Goal: Task Accomplishment & Management: Manage account settings

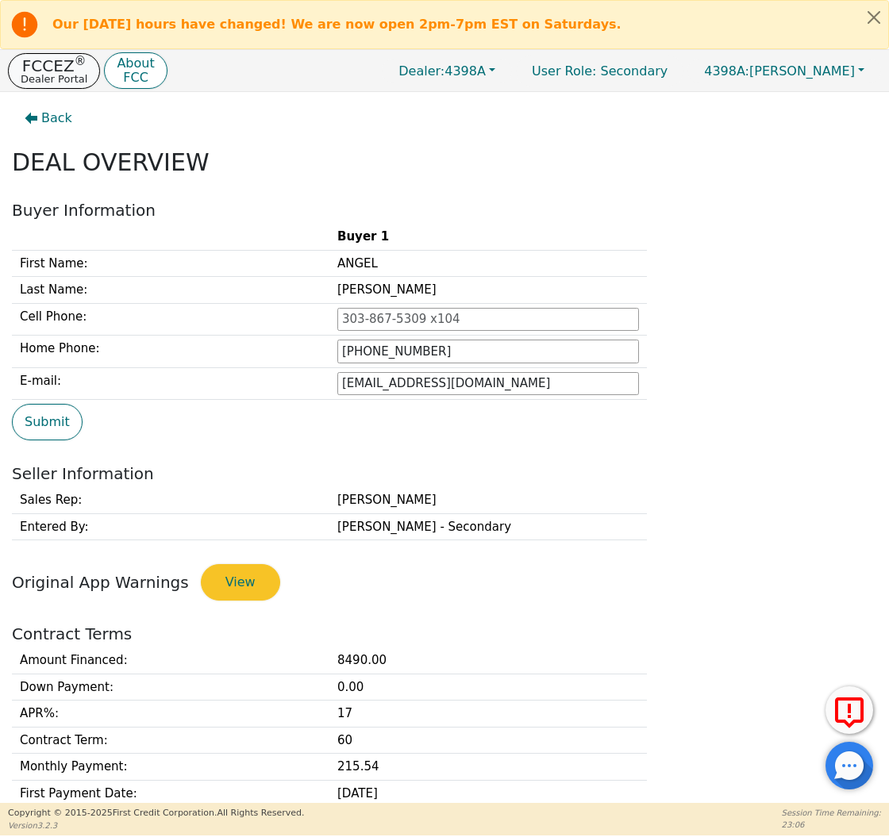
scroll to position [485, 0]
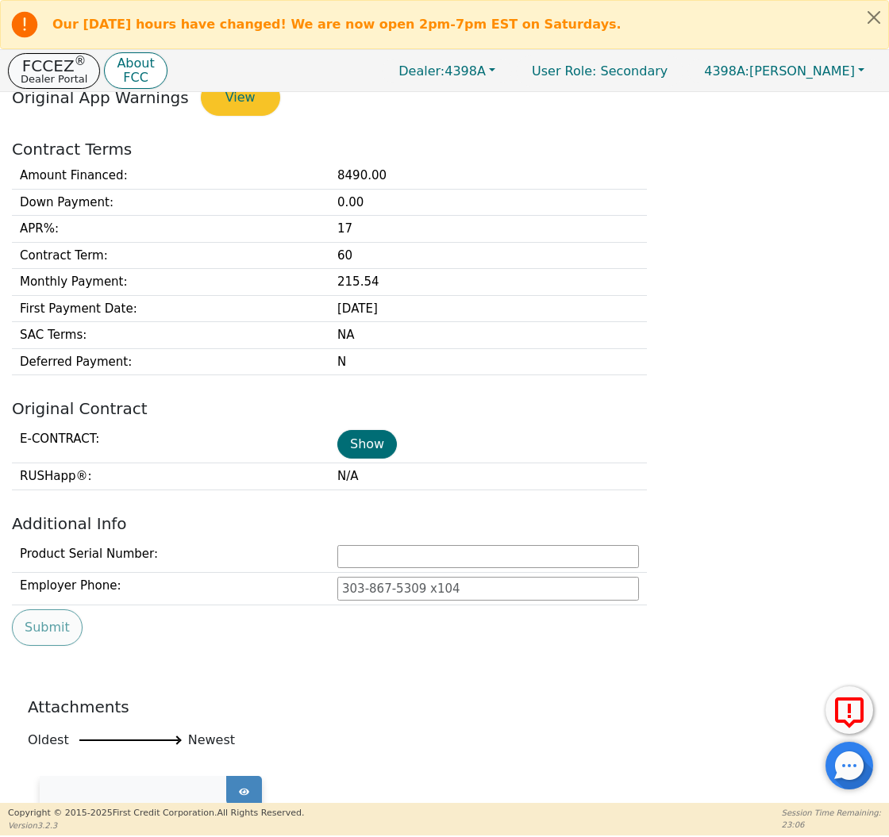
click at [67, 74] on p "Dealer Portal" at bounding box center [54, 79] width 67 height 10
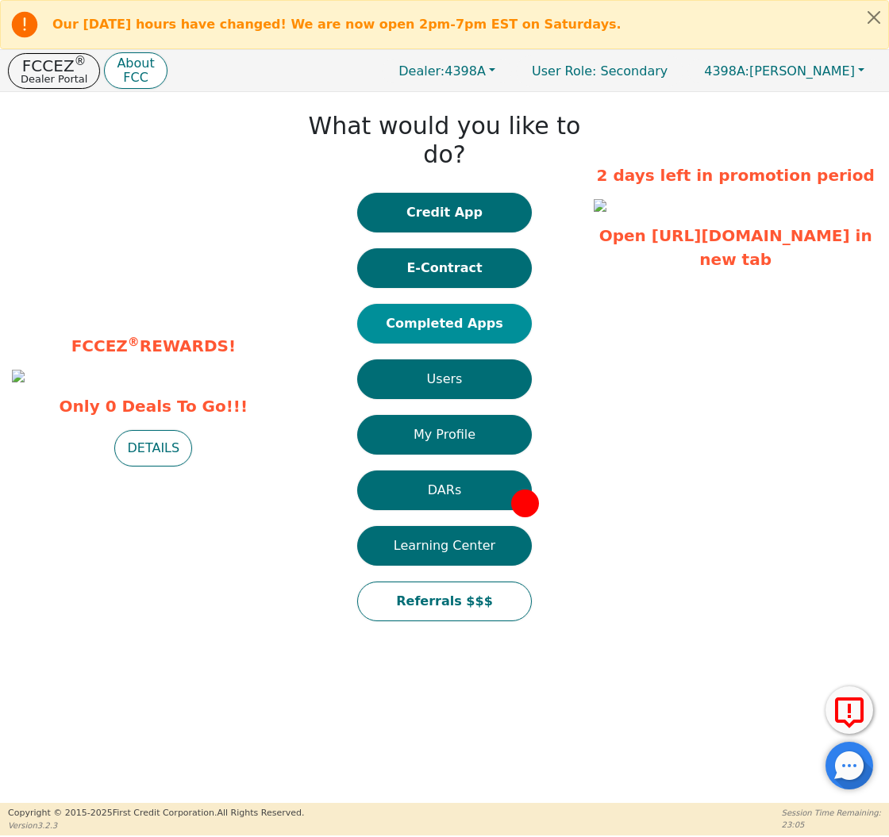
click at [414, 304] on button "Completed Apps" at bounding box center [444, 324] width 175 height 40
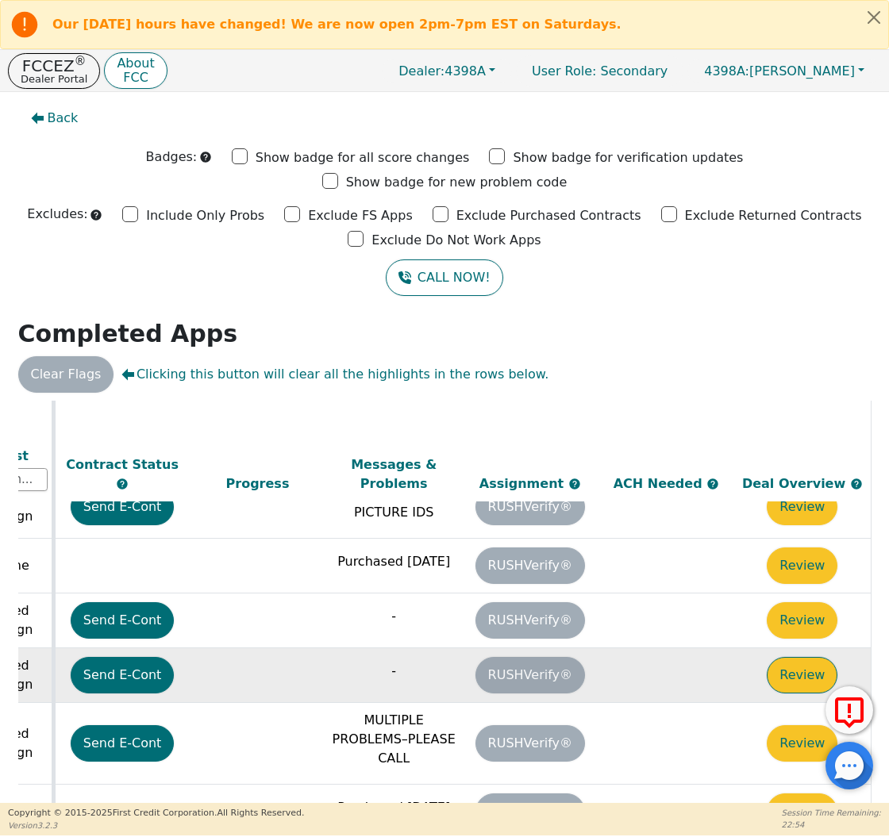
click at [806, 657] on button "Review" at bounding box center [801, 675] width 71 height 36
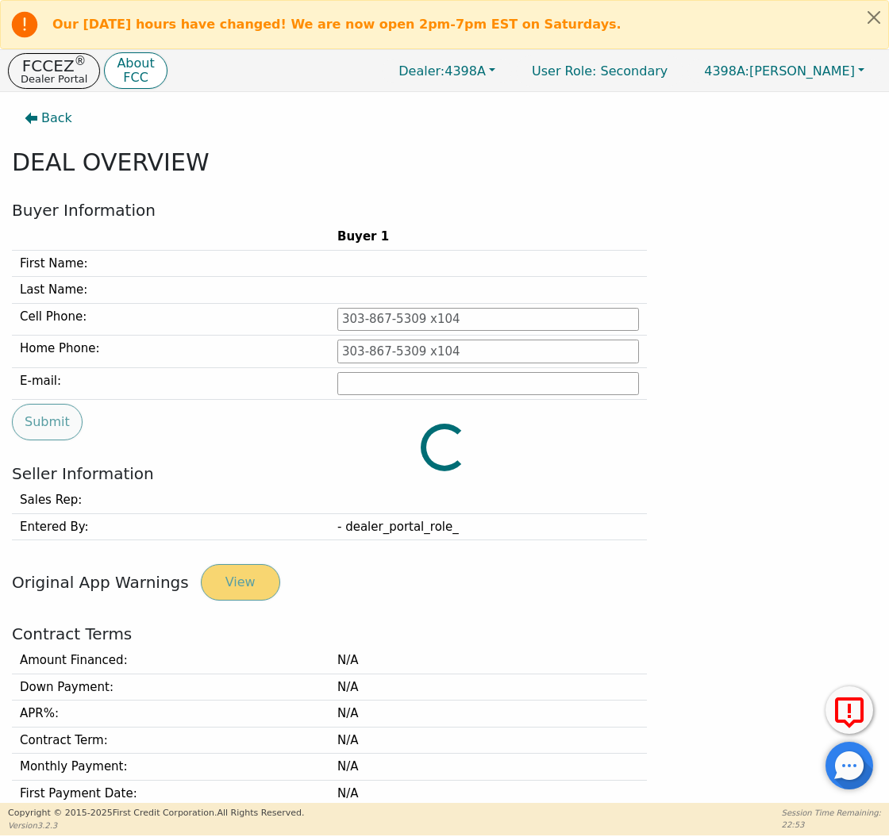
type input "[PHONE_NUMBER]"
type input "[PERSON_NAME][EMAIL_ADDRESS][PERSON_NAME][DOMAIN_NAME]"
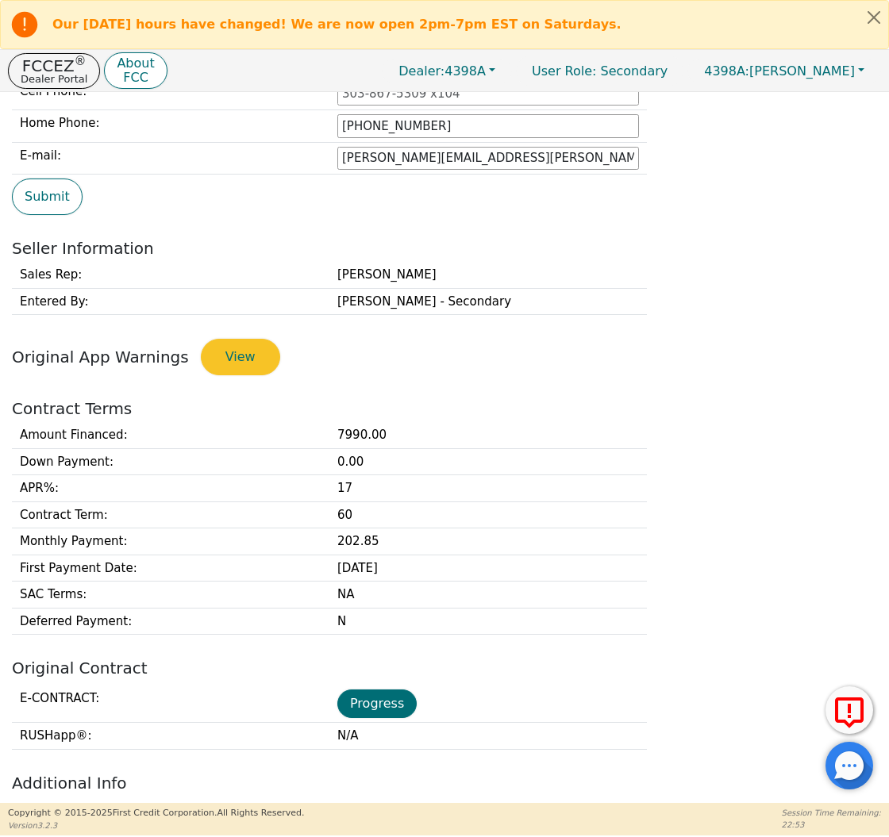
scroll to position [238, 0]
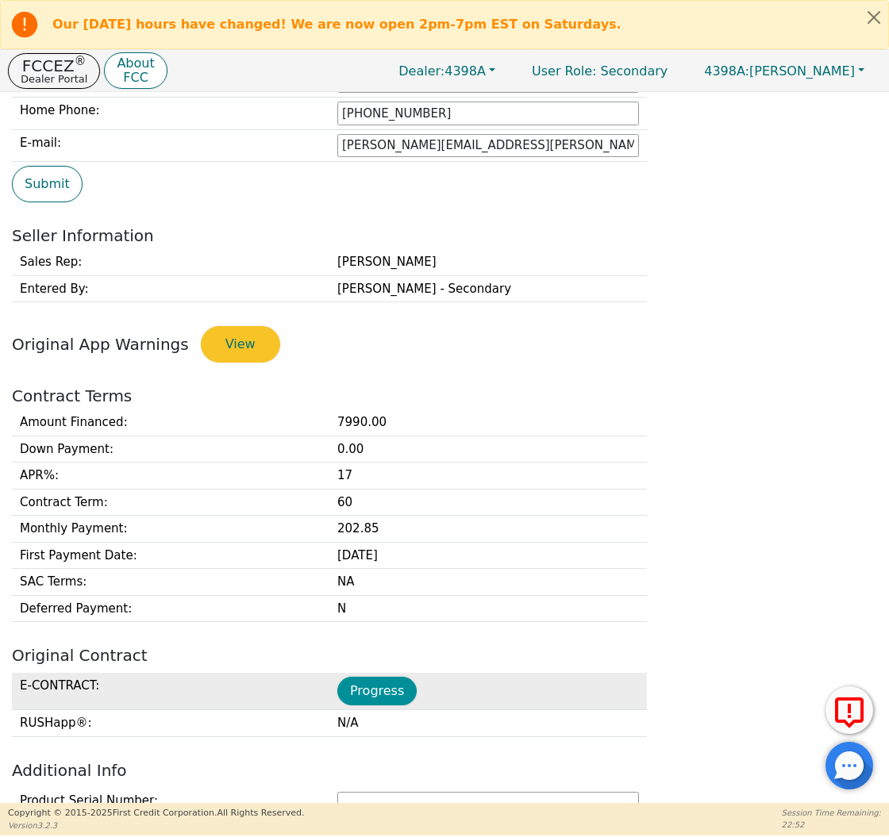
click at [371, 698] on button "Progress" at bounding box center [376, 691] width 79 height 29
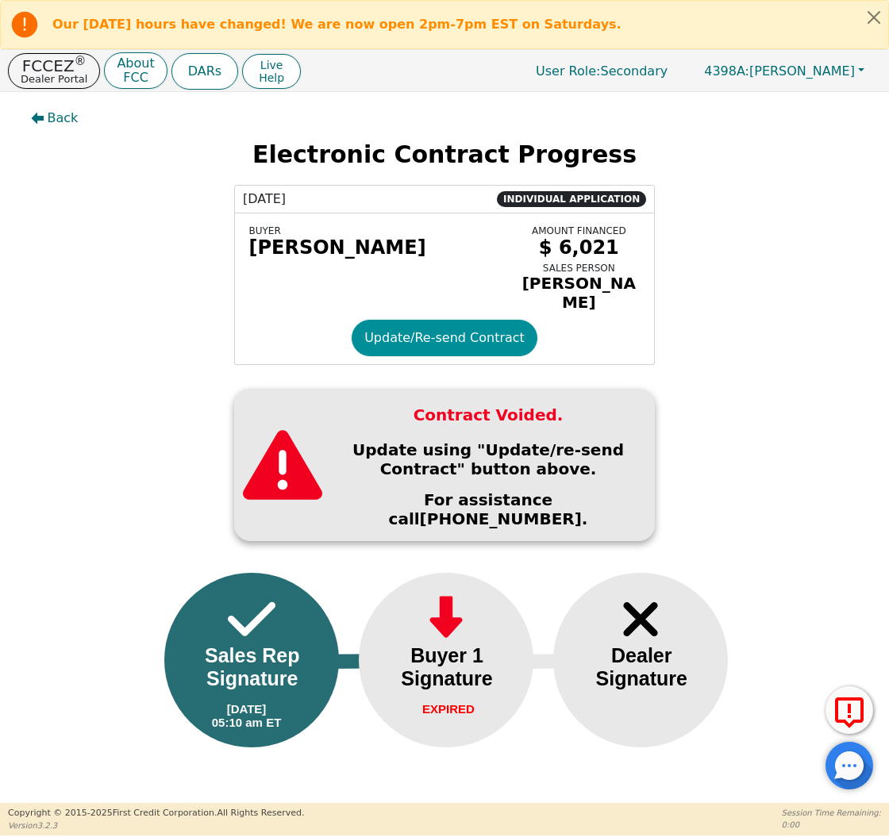
click at [413, 321] on div "BUYER [PERSON_NAME] AMOUNT FINANCED $ 6,021 SALES PERSON [PERSON_NAME] Update/R…" at bounding box center [444, 288] width 419 height 151
click at [411, 337] on button "Update/Re-send Contract" at bounding box center [444, 338] width 186 height 36
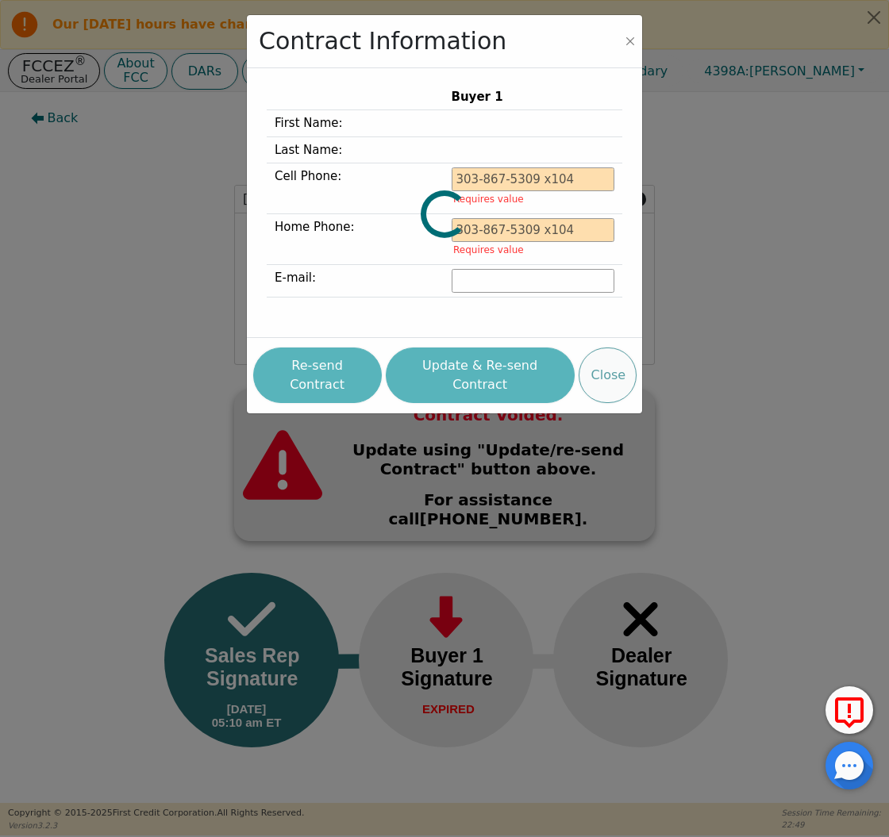
type input "[PHONE_NUMBER]"
type input "[PERSON_NAME][EMAIL_ADDRESS][PERSON_NAME][DOMAIN_NAME]"
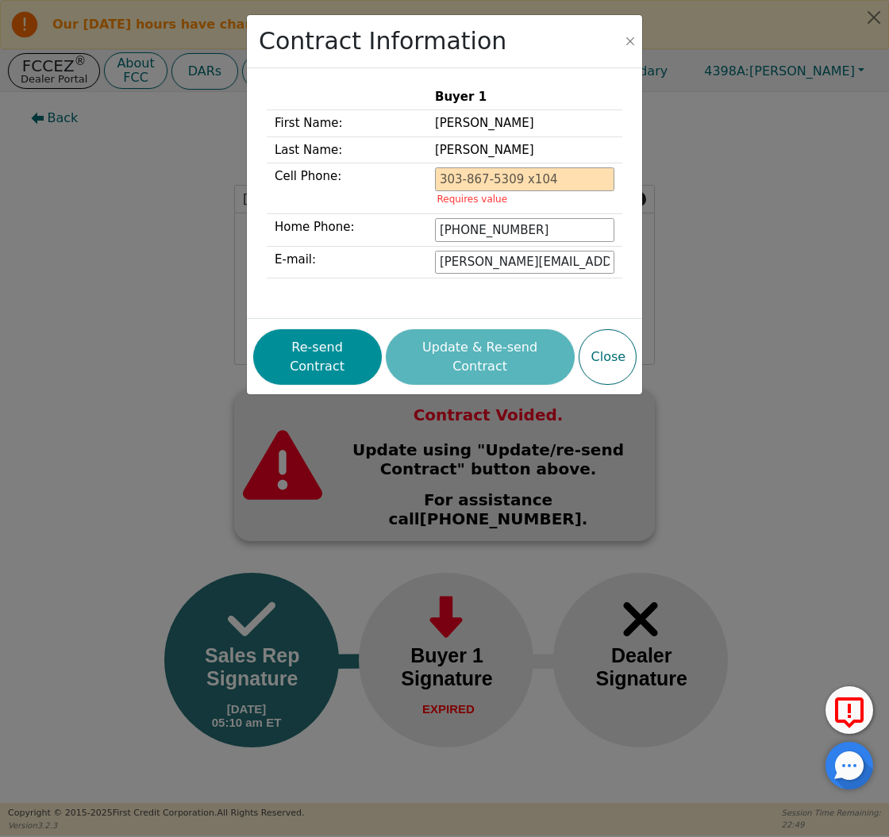
click at [338, 348] on button "Re-send Contract" at bounding box center [317, 357] width 129 height 56
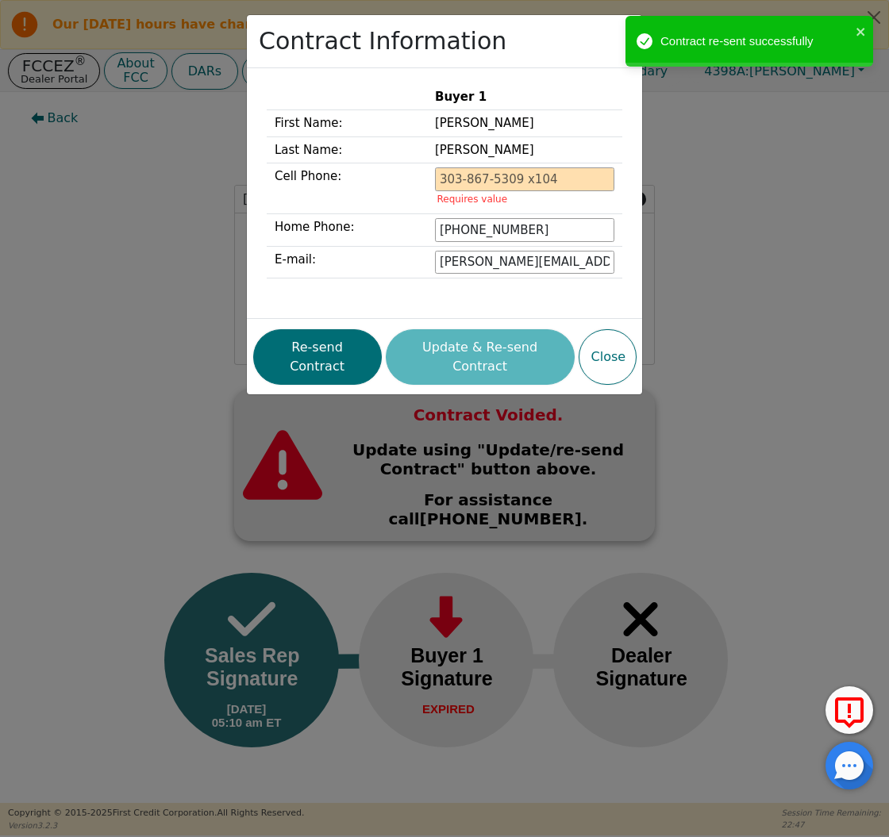
click at [108, 213] on div "Contract Information Buyer 1 First Name: [PERSON_NAME] Last Name: [PERSON_NAME]…" at bounding box center [444, 418] width 889 height 837
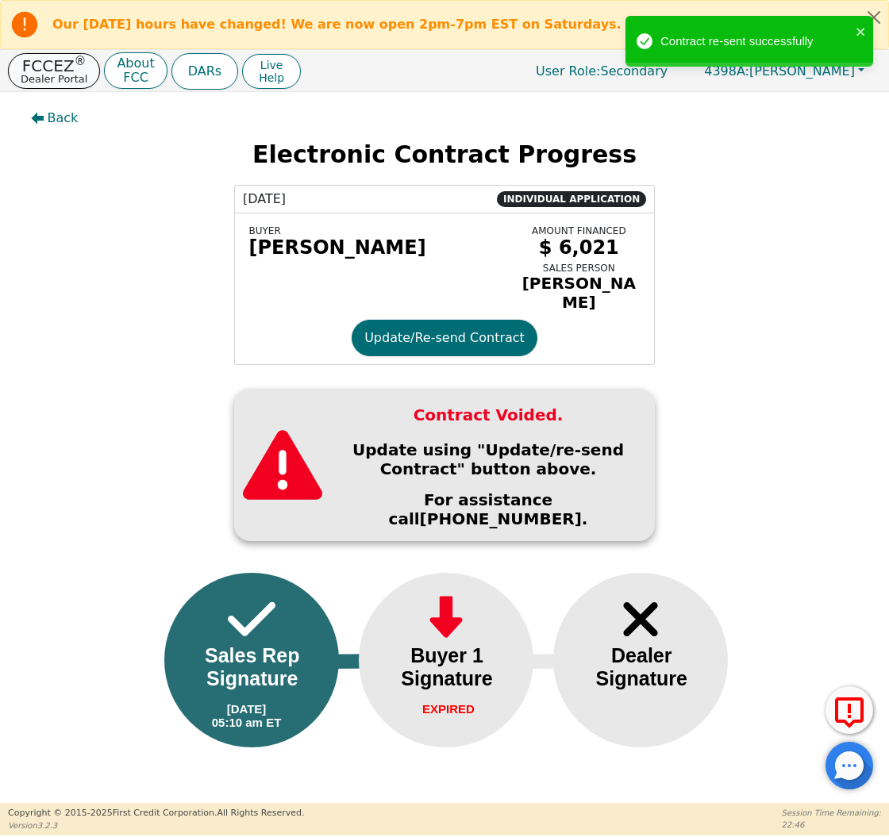
click at [52, 74] on p "Dealer Portal" at bounding box center [54, 79] width 67 height 10
